Goal: Transaction & Acquisition: Purchase product/service

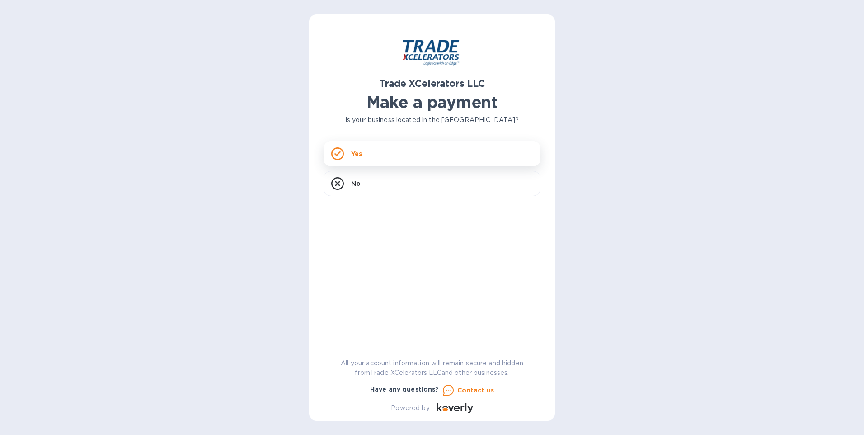
click at [458, 153] on div "Yes" at bounding box center [431, 153] width 217 height 25
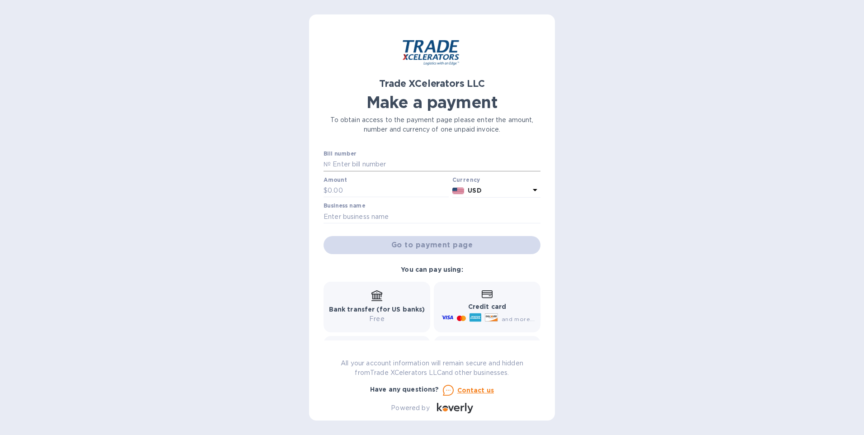
click at [373, 164] on input "text" at bounding box center [436, 165] width 210 height 14
click at [238, 177] on div "Trade XCelerators LLC Make a payment To obtain access to the payment page pleas…" at bounding box center [432, 217] width 864 height 435
click at [382, 157] on div "Bill number №" at bounding box center [431, 160] width 217 height 21
click at [381, 162] on input "text" at bounding box center [436, 165] width 210 height 14
click at [275, 196] on div "Trade XCelerators LLC Make a payment To obtain access to the payment page pleas…" at bounding box center [432, 217] width 864 height 435
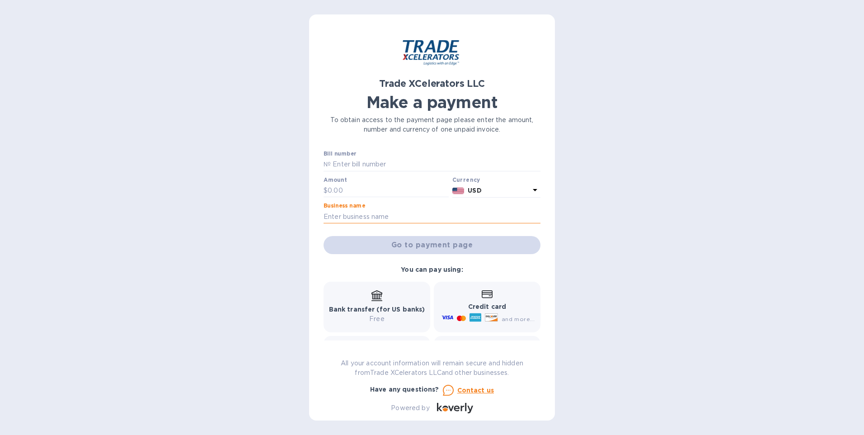
click at [374, 211] on input "text" at bounding box center [431, 217] width 217 height 14
click at [526, 246] on div "Trade XCelerators LLC Make a payment To obtain access to the payment page pleas…" at bounding box center [432, 217] width 864 height 435
click at [526, 197] on div "Trade XCelerators LLC Make a payment To obtain access to the payment page pleas…" at bounding box center [432, 217] width 864 height 435
click at [395, 152] on div "Bill number №" at bounding box center [431, 160] width 217 height 21
click at [526, 212] on div "Trade XCelerators LLC Make a payment To obtain access to the payment page pleas…" at bounding box center [432, 217] width 864 height 435
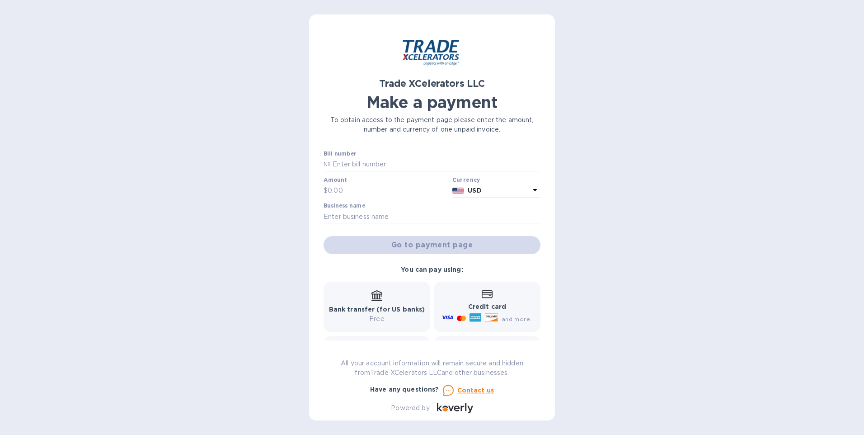
click at [526, 246] on div "Trade XCelerators LLC Make a payment To obtain access to the payment page pleas…" at bounding box center [432, 217] width 864 height 435
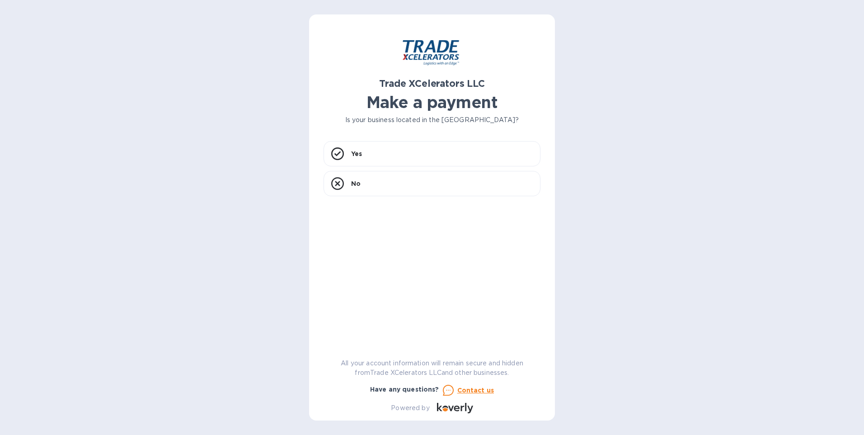
click at [742, 127] on div "Trade XCelerators LLC Make a payment Is your business located in [GEOGRAPHIC_DA…" at bounding box center [432, 217] width 864 height 435
drag, startPoint x: 839, startPoint y: 0, endPoint x: 774, endPoint y: 0, distance: 65.0
click at [653, 32] on div "Trade XCelerators LLC Make a payment Is your business located in [GEOGRAPHIC_DA…" at bounding box center [432, 217] width 864 height 435
click at [713, 347] on div "Trade XCelerators LLC Make a payment Is your business located in [GEOGRAPHIC_DA…" at bounding box center [432, 217] width 864 height 435
click at [234, 69] on div "Trade XCelerators LLC Make a payment Is your business located in [GEOGRAPHIC_DA…" at bounding box center [432, 217] width 864 height 435
